Goal: Information Seeking & Learning: Learn about a topic

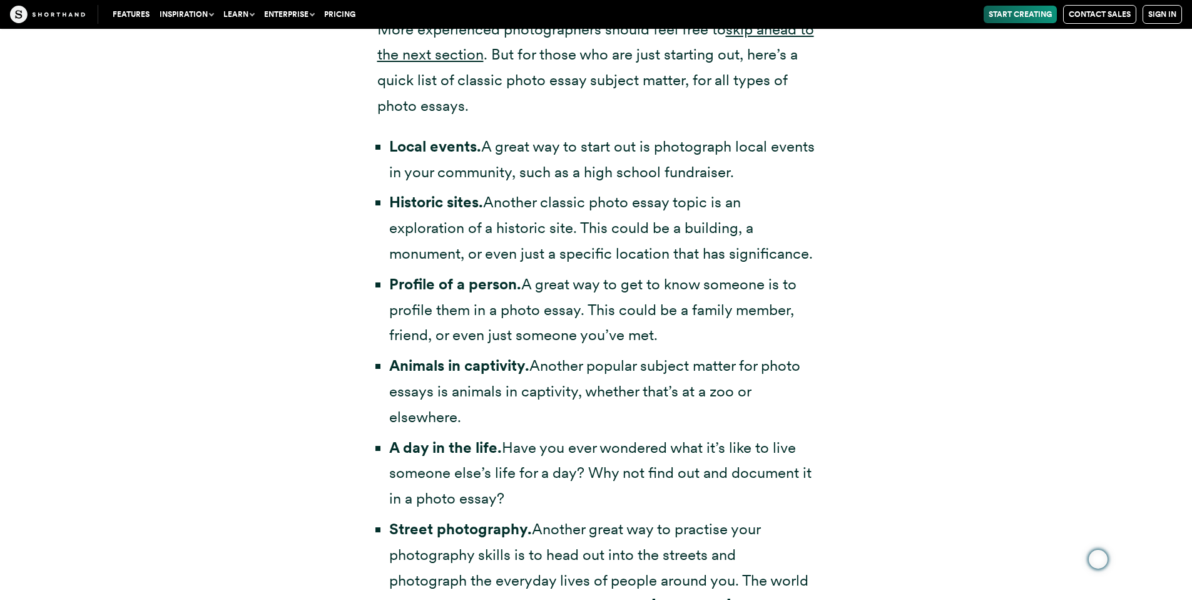
scroll to position [2690, 0]
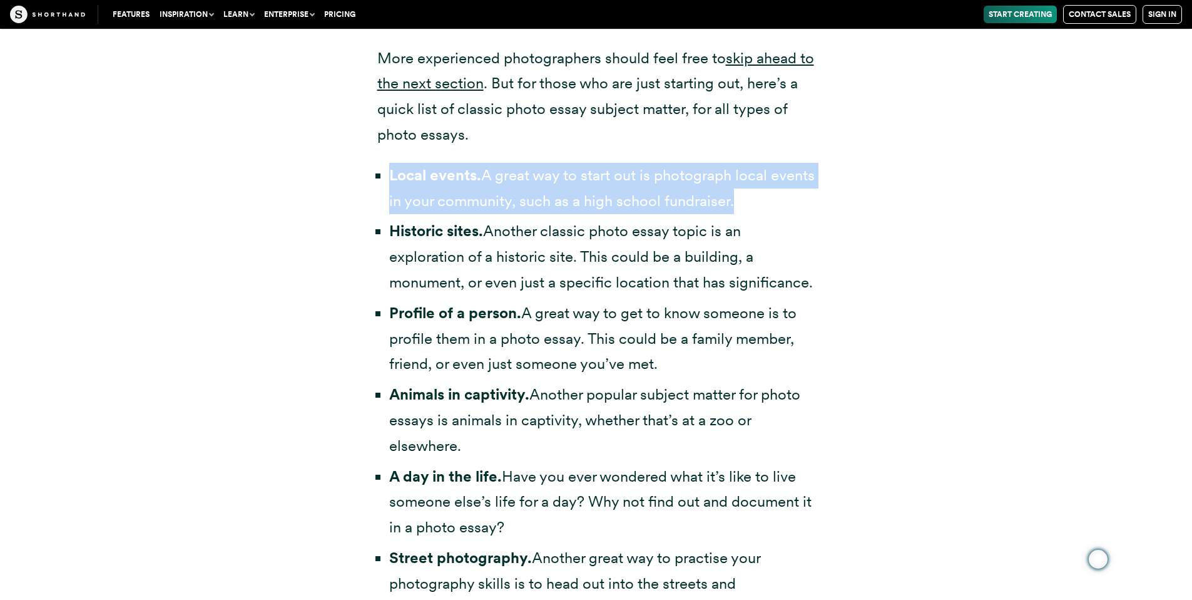
drag, startPoint x: 0, startPoint y: 0, endPoint x: 370, endPoint y: 183, distance: 412.9
click at [370, 183] on div "Photo essay topics If you’re looking for photo essay examples, chances are you’…" at bounding box center [596, 538] width 488 height 1390
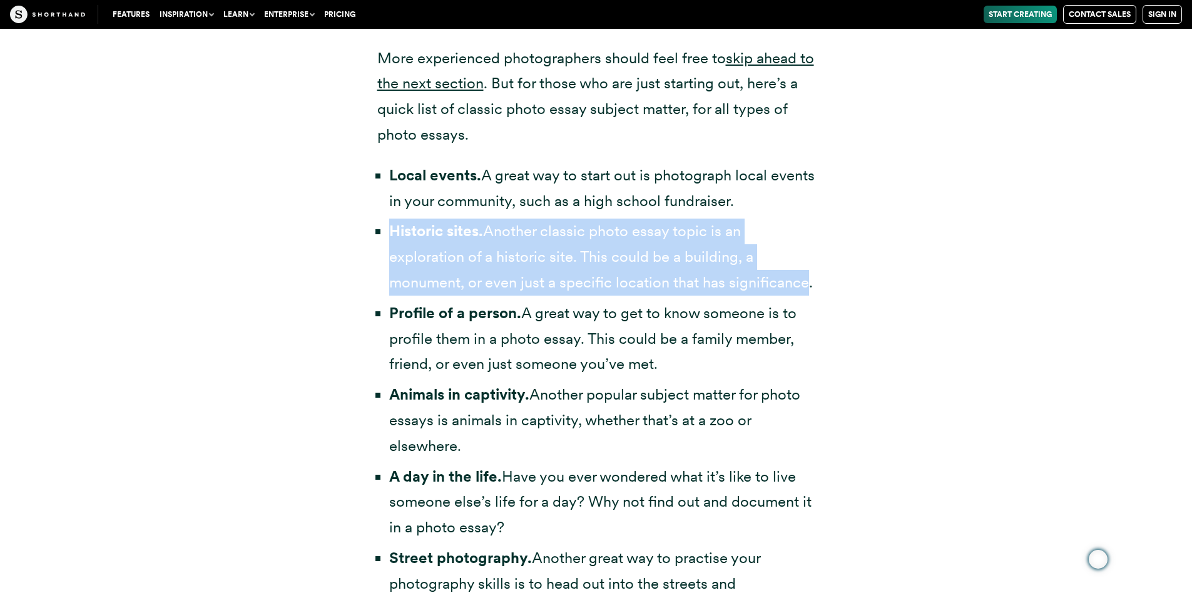
drag, startPoint x: 370, startPoint y: 183, endPoint x: 381, endPoint y: 232, distance: 50.1
click at [389, 232] on li "Historic sites. Another classic photo essay topic is an exploration of a histor…" at bounding box center [602, 256] width 426 height 76
drag, startPoint x: 381, startPoint y: 232, endPoint x: 379, endPoint y: 316, distance: 83.9
click at [389, 316] on li "Profile of a person. A great way to get to know someone is to profile them in a…" at bounding box center [602, 338] width 426 height 76
drag, startPoint x: 379, startPoint y: 316, endPoint x: 376, endPoint y: 397, distance: 80.8
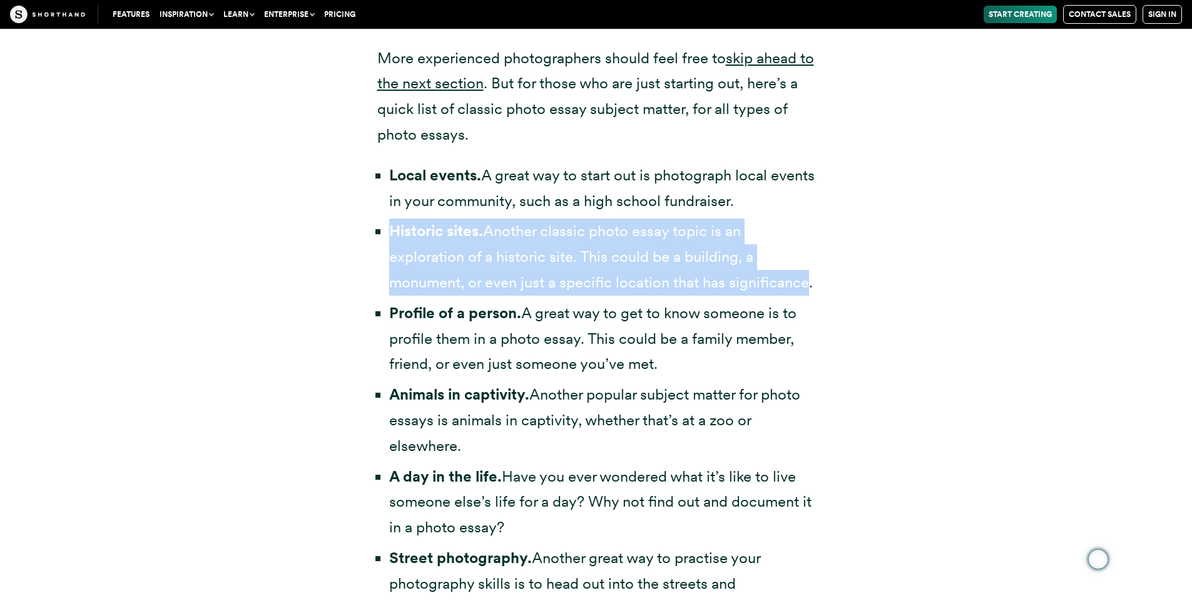
click at [376, 397] on div "Photo essay topics If you’re looking for photo essay examples, chances are you’…" at bounding box center [596, 538] width 488 height 1390
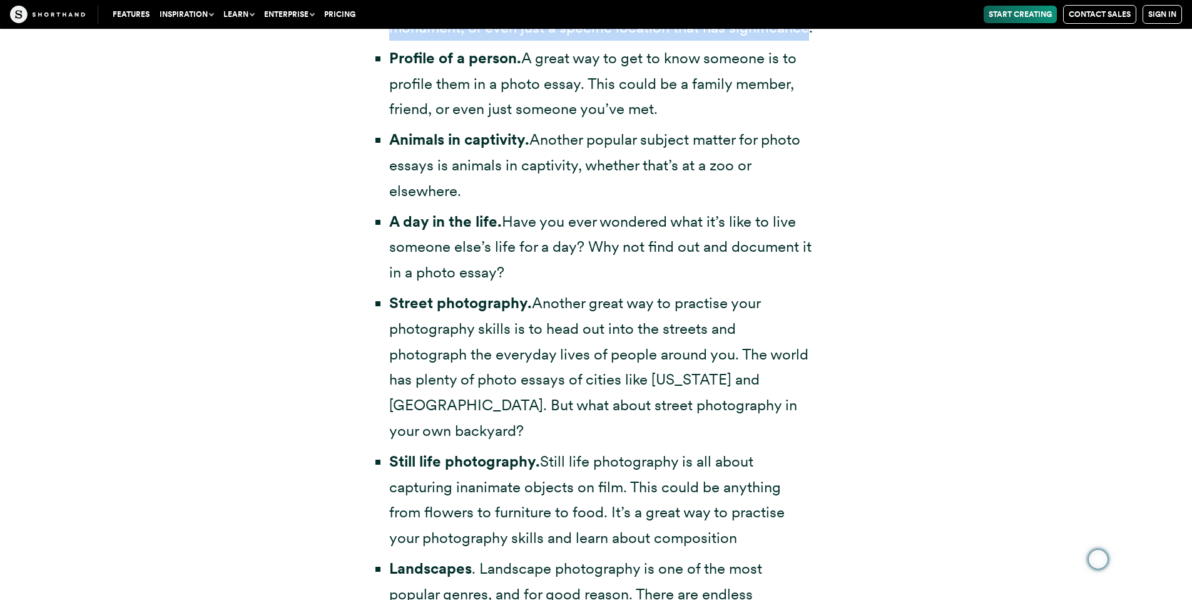
scroll to position [2916, 0]
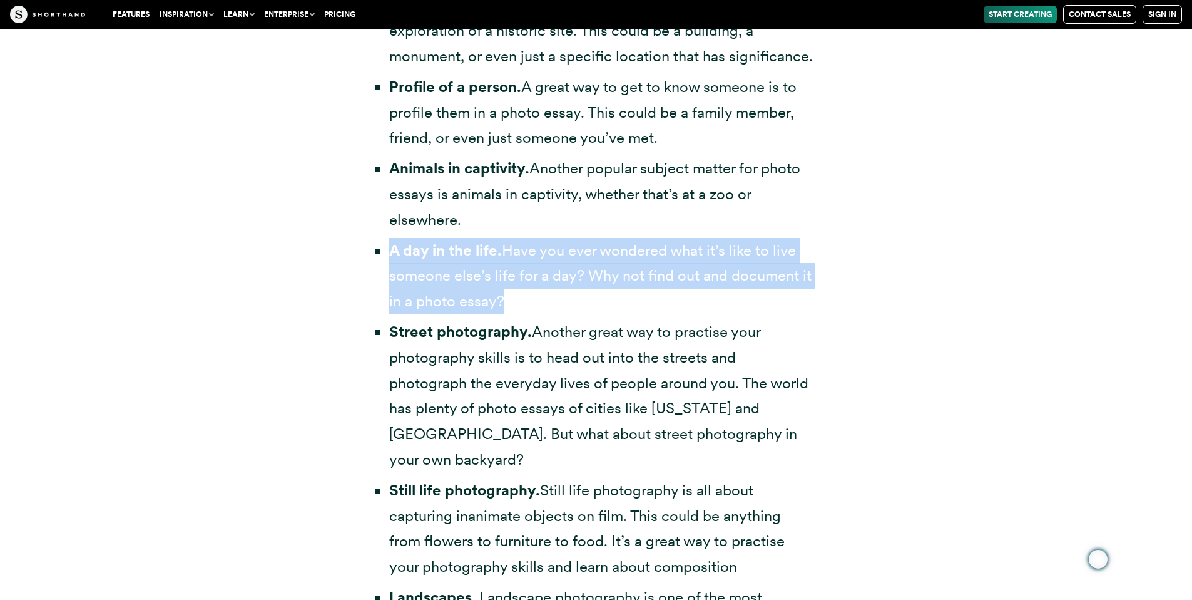
drag, startPoint x: 376, startPoint y: 397, endPoint x: 378, endPoint y: 254, distance: 142.7
click at [389, 254] on li "A day in the life. Have you ever wondered what it’s like to live someone else’s…" at bounding box center [602, 276] width 426 height 76
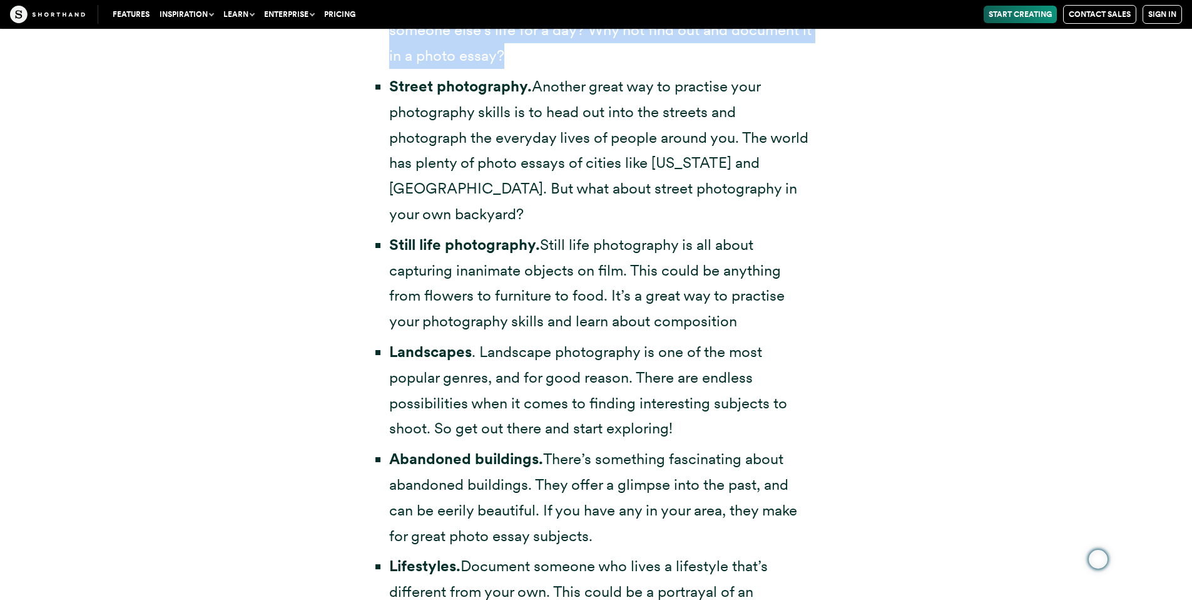
scroll to position [3133, 0]
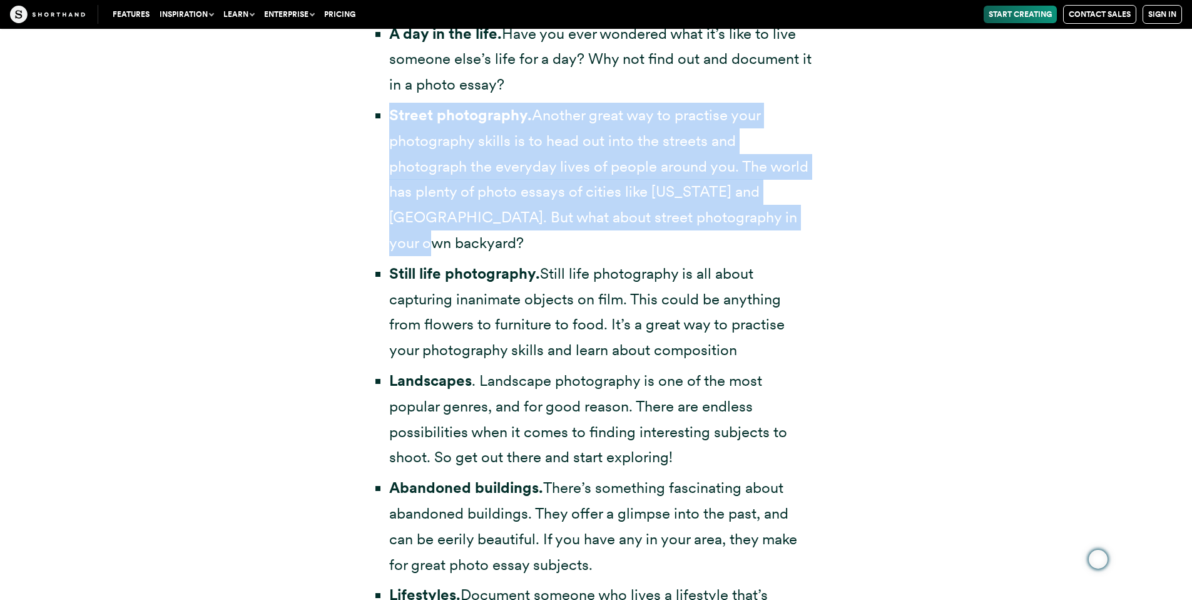
drag, startPoint x: 378, startPoint y: 254, endPoint x: 385, endPoint y: 109, distance: 145.4
click at [385, 109] on div "Photo essay topics If you’re looking for photo essay examples, chances are you’…" at bounding box center [596, 95] width 488 height 1390
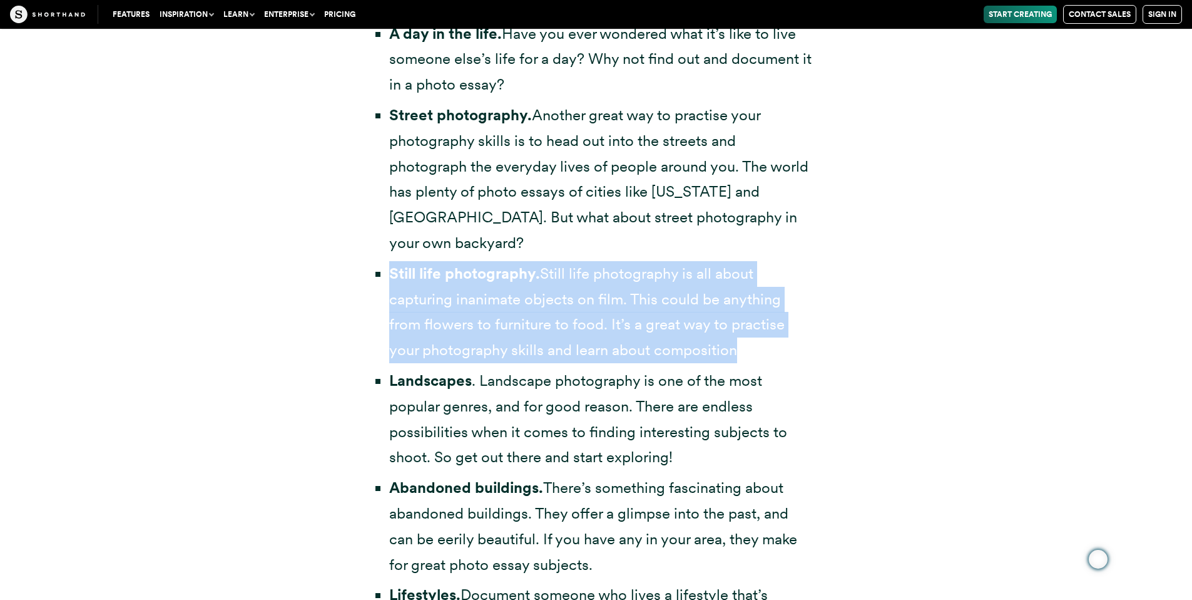
drag, startPoint x: 385, startPoint y: 109, endPoint x: 384, endPoint y: 246, distance: 137.1
click at [384, 246] on ul "Local events. A great way to start out is photograph local events in your commu…" at bounding box center [596, 230] width 438 height 1020
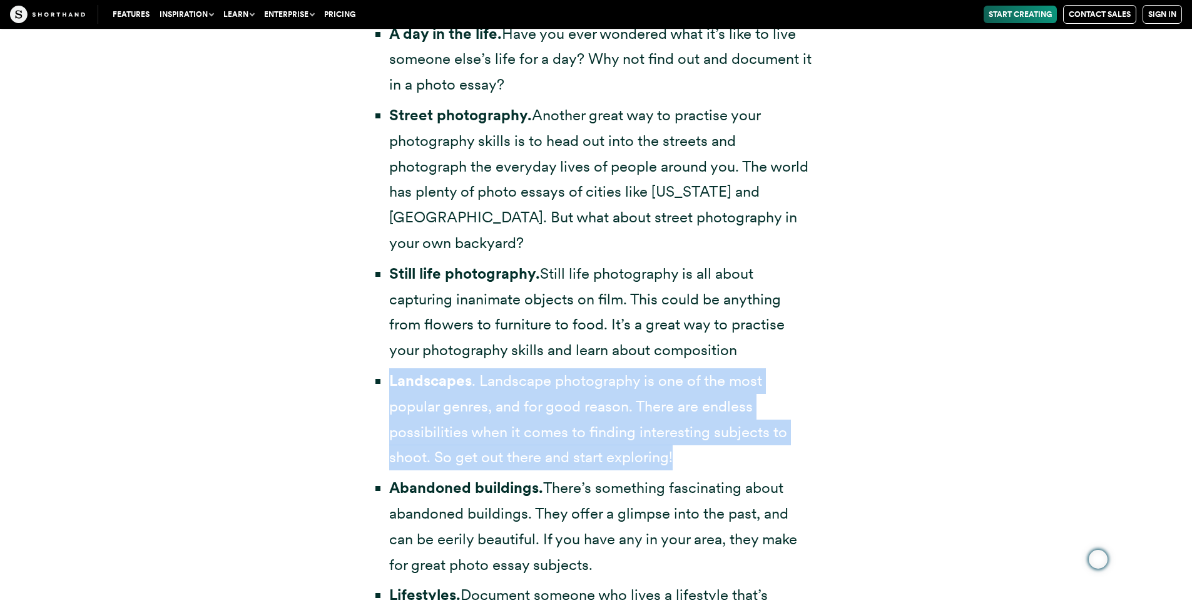
drag, startPoint x: 384, startPoint y: 246, endPoint x: 374, endPoint y: 357, distance: 111.2
click at [374, 357] on div "Photo essay topics If you’re looking for photo essay examples, chances are you’…" at bounding box center [596, 95] width 488 height 1390
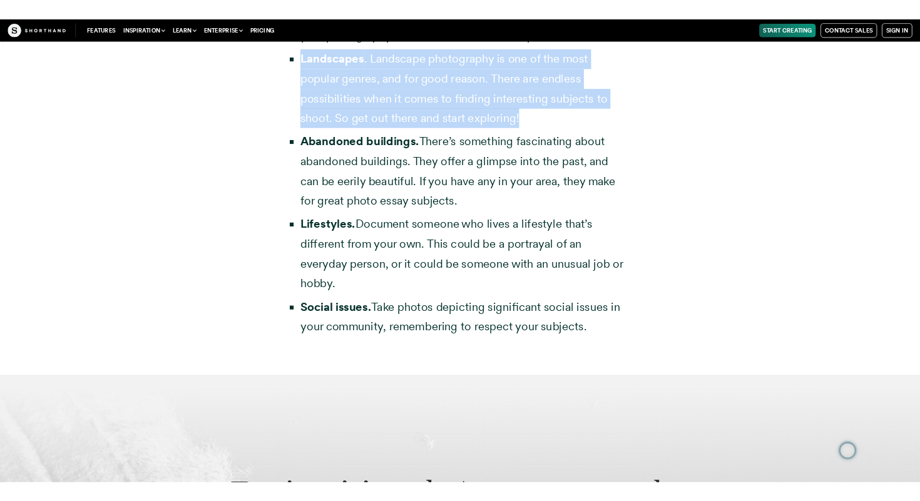
scroll to position [3419, 0]
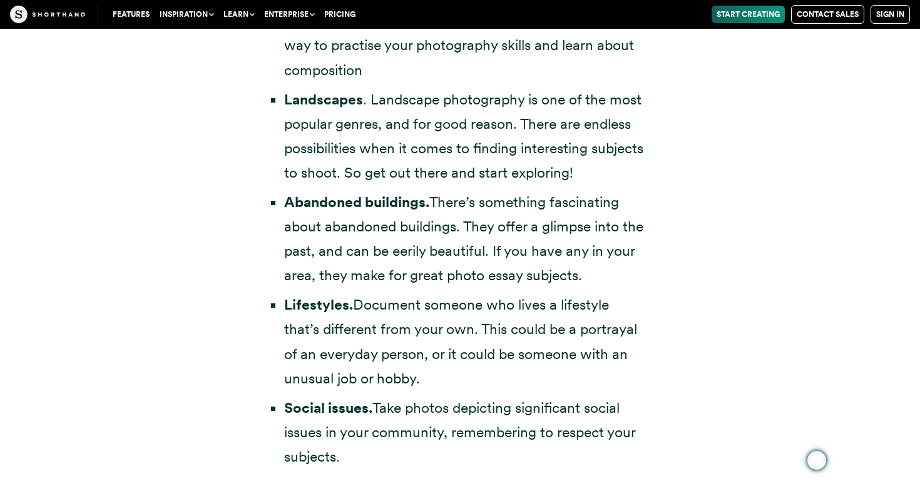
click at [596, 120] on li "Landscapes . Landscape photography is one of the most popular genres, and for g…" at bounding box center [466, 137] width 364 height 98
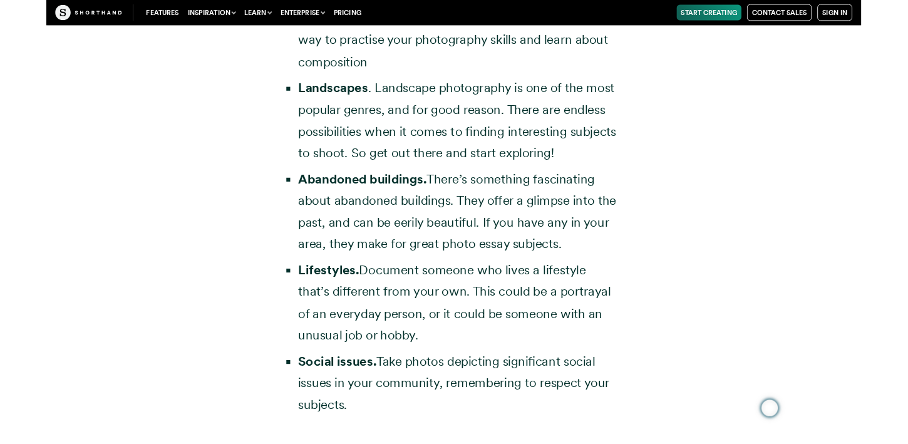
scroll to position [3361, 0]
